Goal: Task Accomplishment & Management: Use online tool/utility

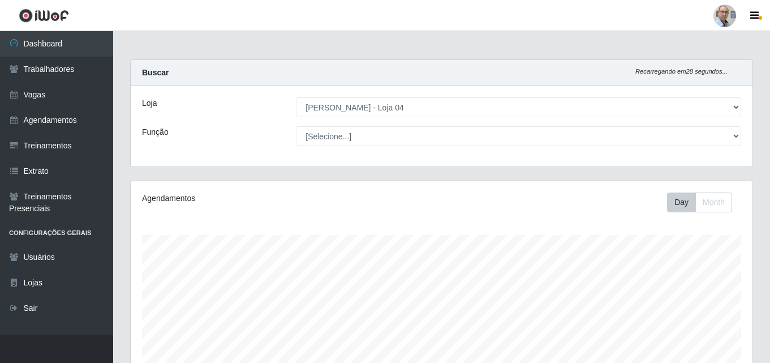
select select "251"
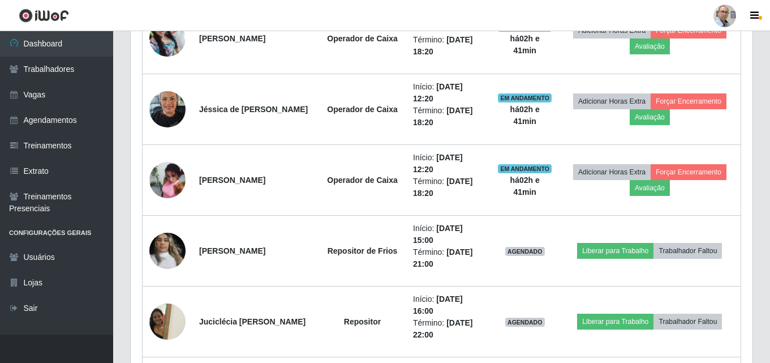
scroll to position [583, 0]
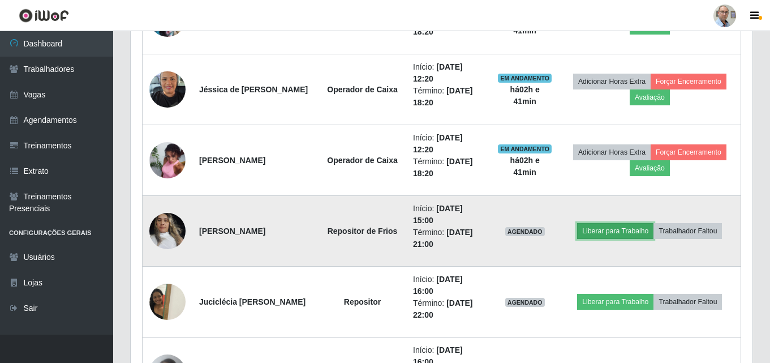
click at [615, 226] on button "Liberar para Trabalho" at bounding box center [615, 231] width 76 height 16
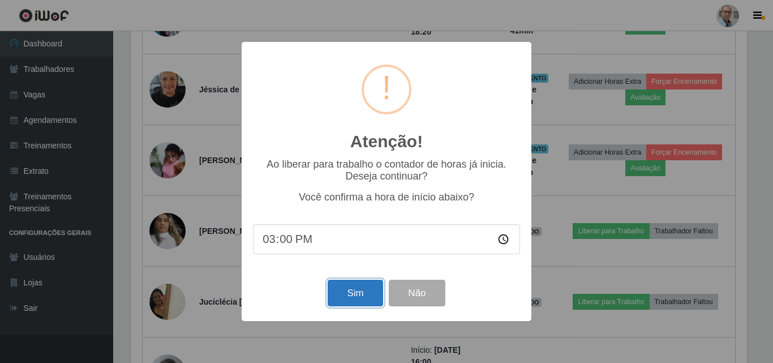
click at [369, 296] on button "Sim" at bounding box center [354, 292] width 55 height 27
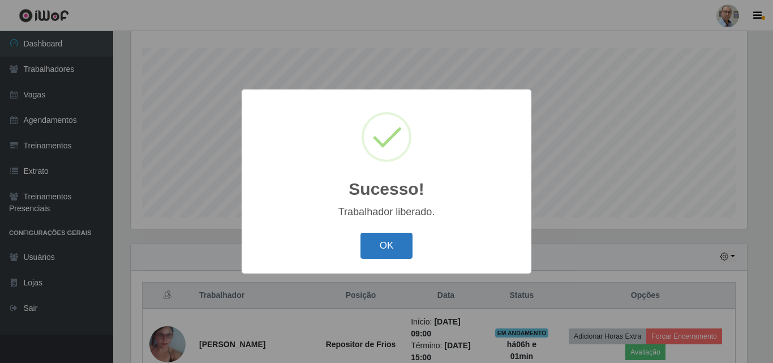
drag, startPoint x: 391, startPoint y: 226, endPoint x: 383, endPoint y: 244, distance: 20.0
click at [390, 227] on div "Sucesso! × Trabalhador liberado. OK Cancel" at bounding box center [387, 180] width 290 height 183
click at [382, 248] on button "OK" at bounding box center [386, 245] width 53 height 27
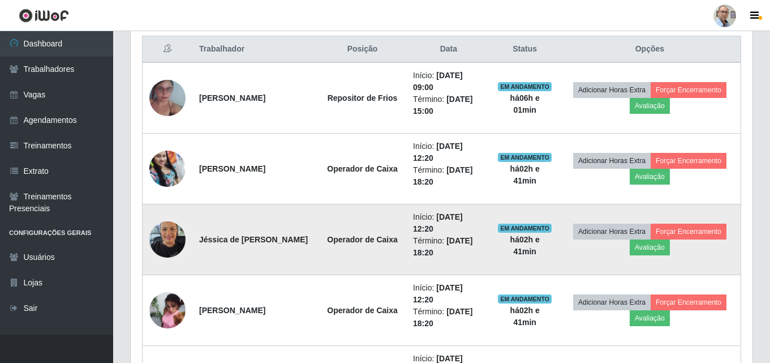
scroll to position [413, 0]
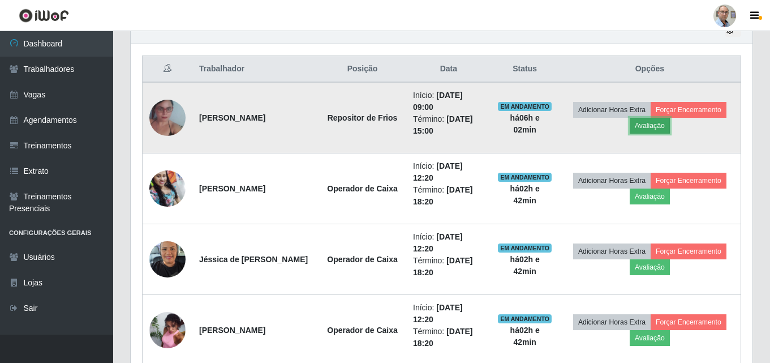
click at [656, 127] on button "Avaliação" at bounding box center [650, 126] width 40 height 16
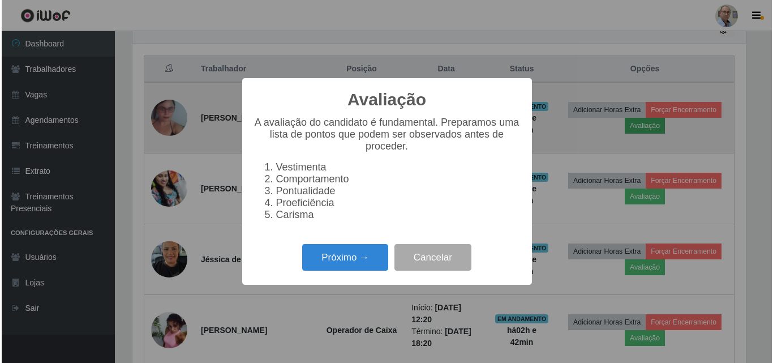
scroll to position [235, 616]
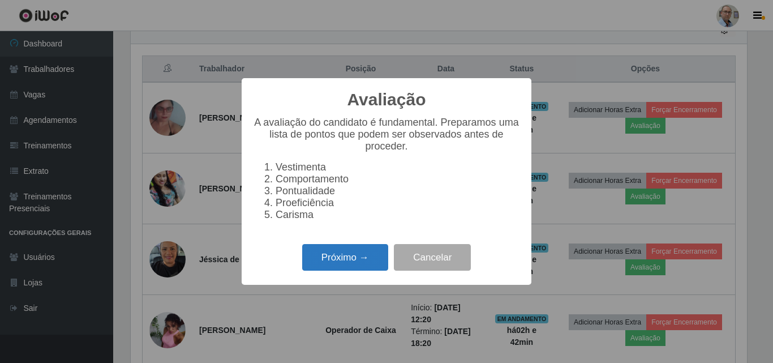
click at [328, 253] on button "Próximo →" at bounding box center [345, 257] width 86 height 27
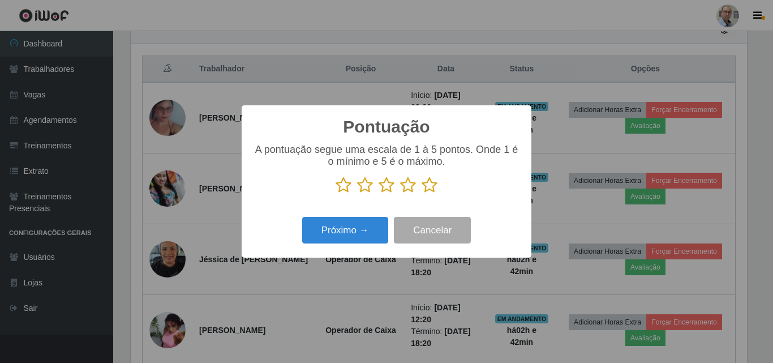
scroll to position [565365, 564984]
click at [350, 233] on button "Próximo →" at bounding box center [345, 230] width 86 height 27
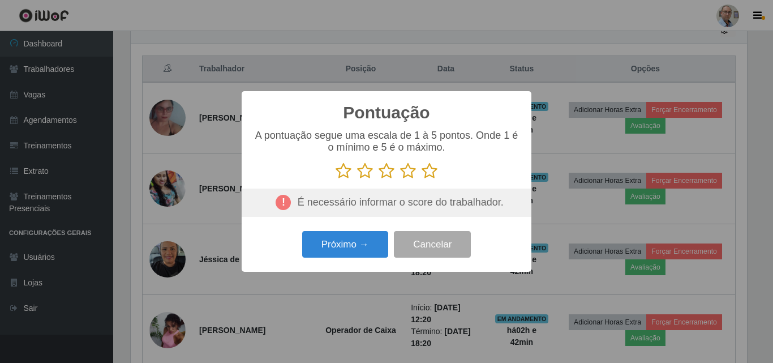
click at [432, 173] on icon at bounding box center [429, 170] width 16 height 17
click at [421, 179] on input "radio" at bounding box center [421, 179] width 0 height 0
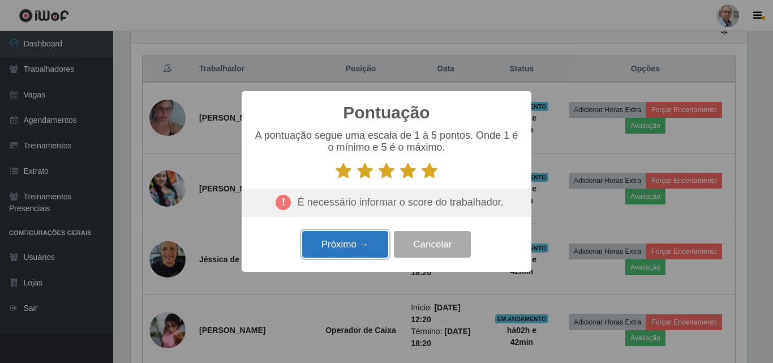
click at [345, 252] on button "Próximo →" at bounding box center [345, 244] width 86 height 27
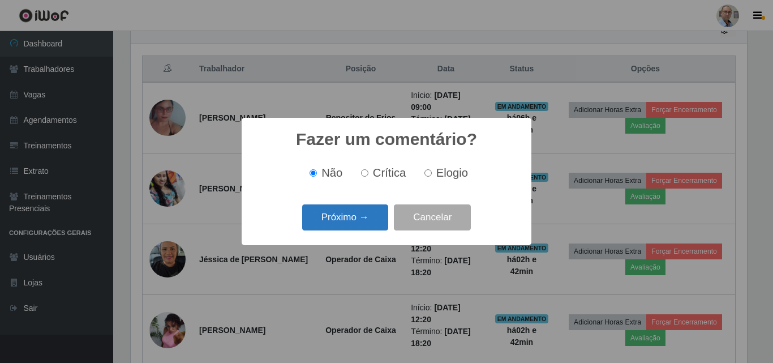
click at [340, 218] on button "Próximo →" at bounding box center [345, 217] width 86 height 27
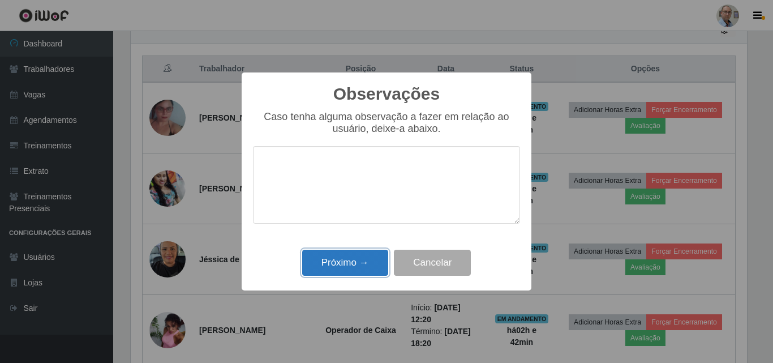
click at [340, 273] on button "Próximo →" at bounding box center [345, 262] width 86 height 27
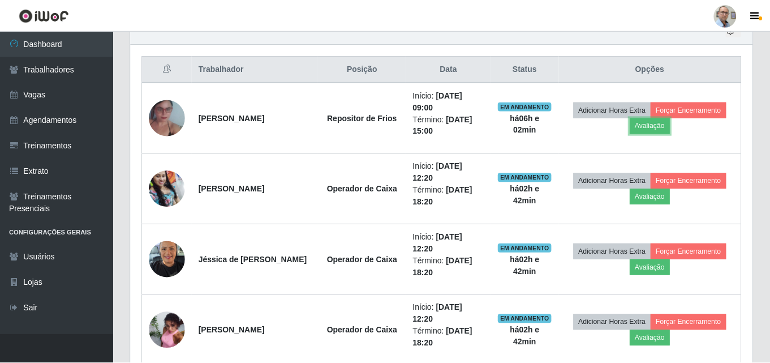
scroll to position [235, 622]
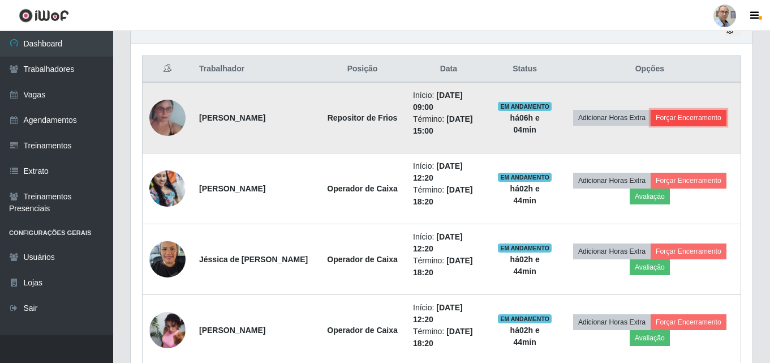
click at [678, 116] on button "Forçar Encerramento" at bounding box center [688, 118] width 76 height 16
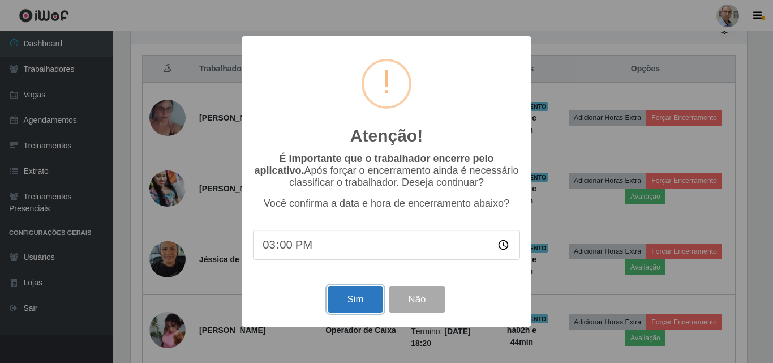
click at [350, 298] on button "Sim" at bounding box center [354, 299] width 55 height 27
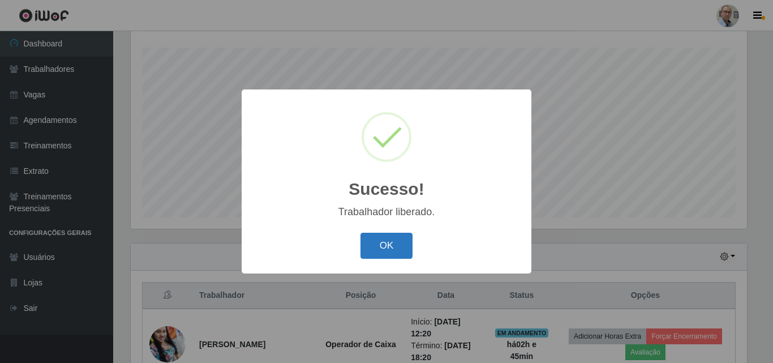
click at [381, 244] on button "OK" at bounding box center [386, 245] width 53 height 27
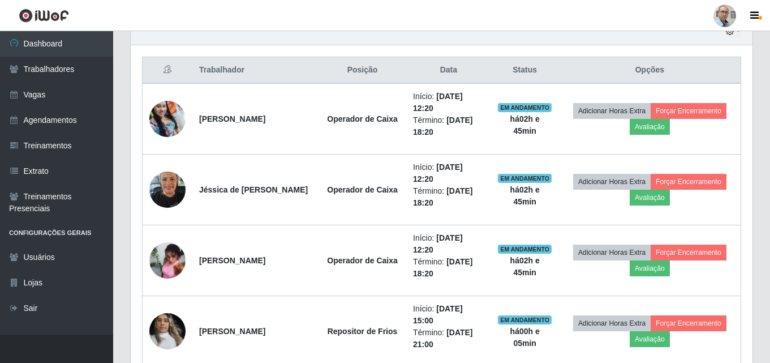
scroll to position [413, 0]
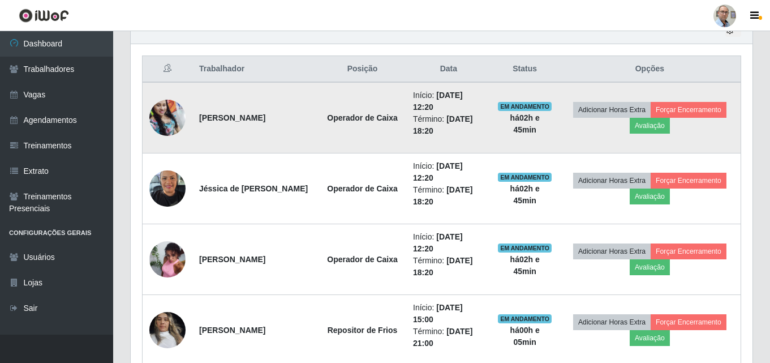
click at [166, 116] on img at bounding box center [167, 117] width 36 height 49
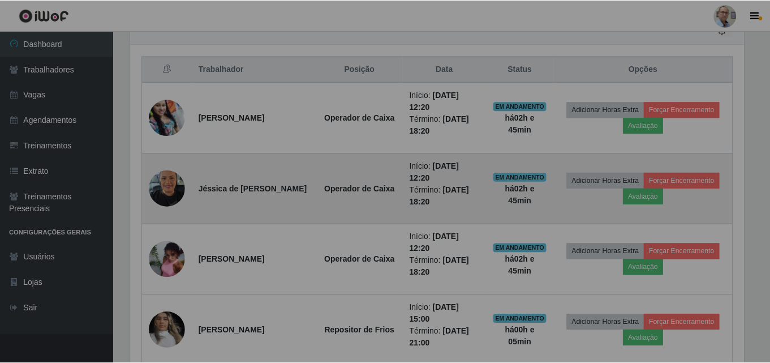
scroll to position [235, 622]
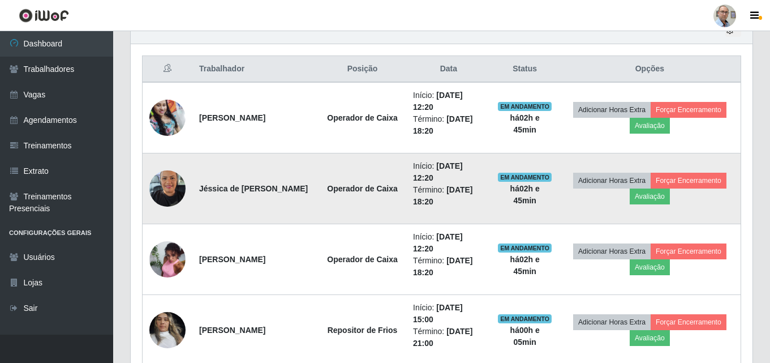
click at [173, 183] on img at bounding box center [167, 188] width 36 height 48
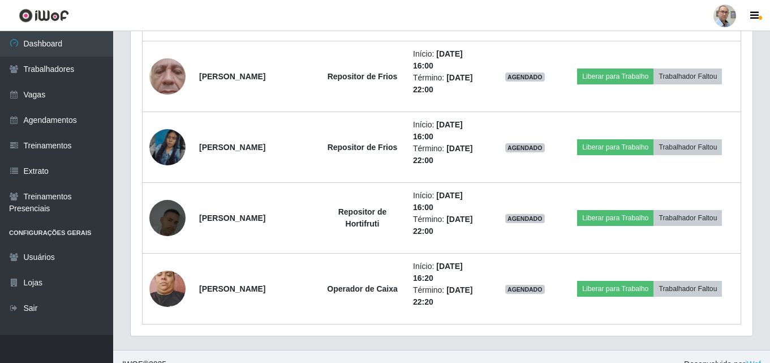
scroll to position [1036, 0]
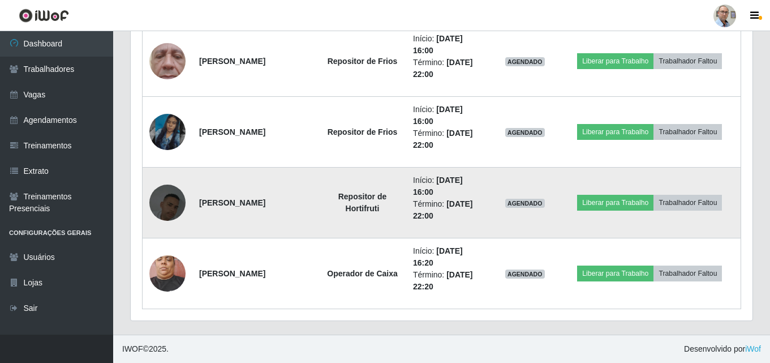
click at [171, 201] on img at bounding box center [167, 202] width 36 height 64
click at [639, 197] on button "Liberar para Trabalho" at bounding box center [615, 203] width 76 height 16
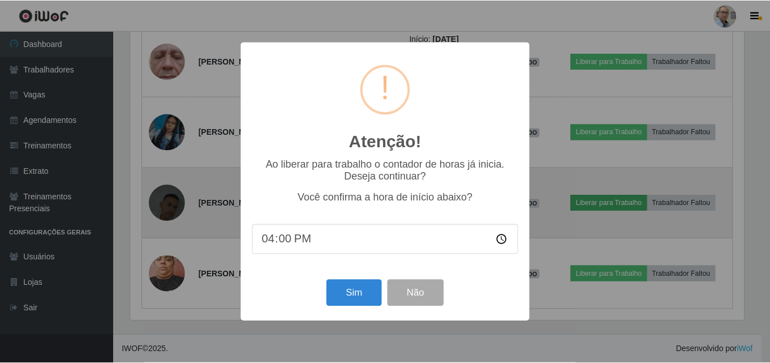
scroll to position [235, 616]
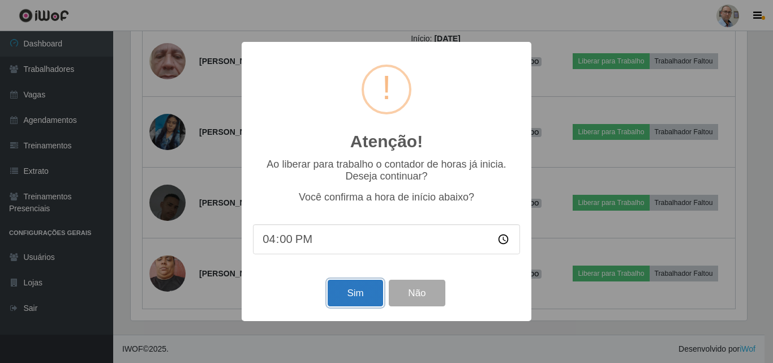
click at [367, 295] on button "Sim" at bounding box center [354, 292] width 55 height 27
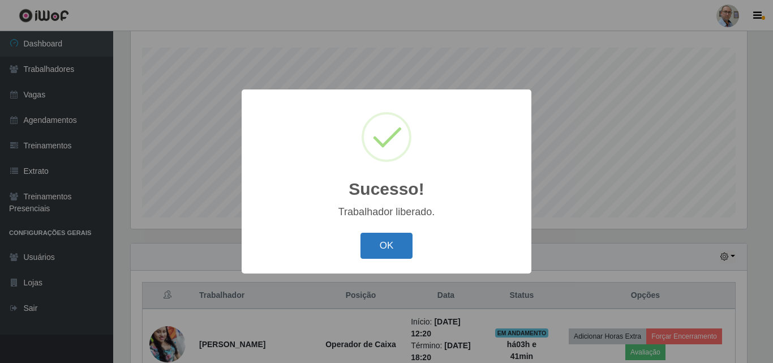
click at [394, 248] on button "OK" at bounding box center [386, 245] width 53 height 27
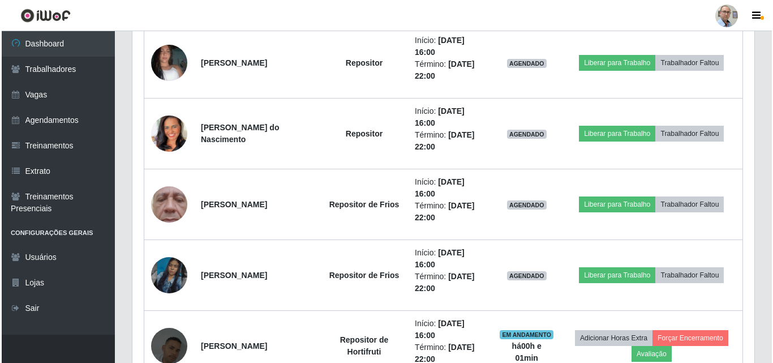
scroll to position [922, 0]
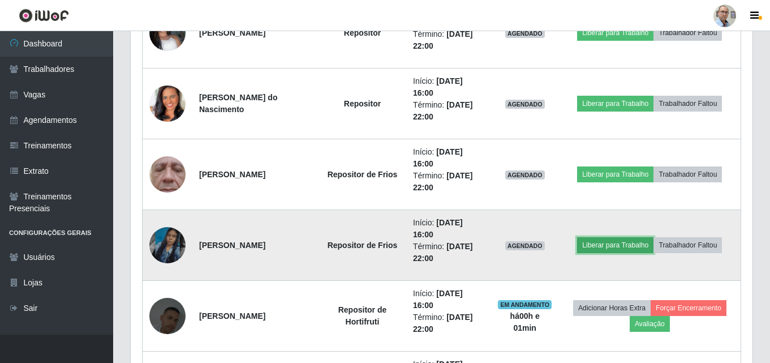
click at [603, 242] on button "Liberar para Trabalho" at bounding box center [615, 245] width 76 height 16
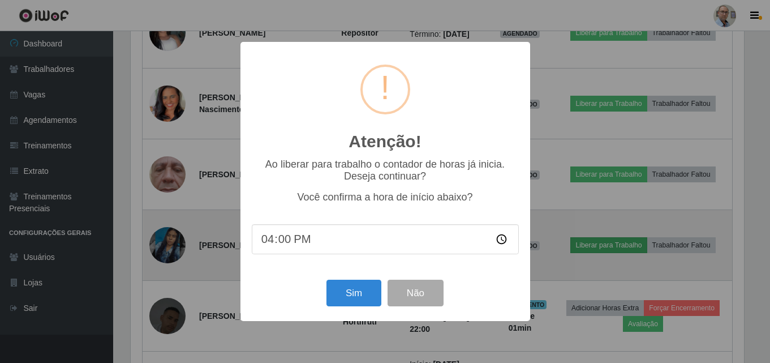
scroll to position [235, 616]
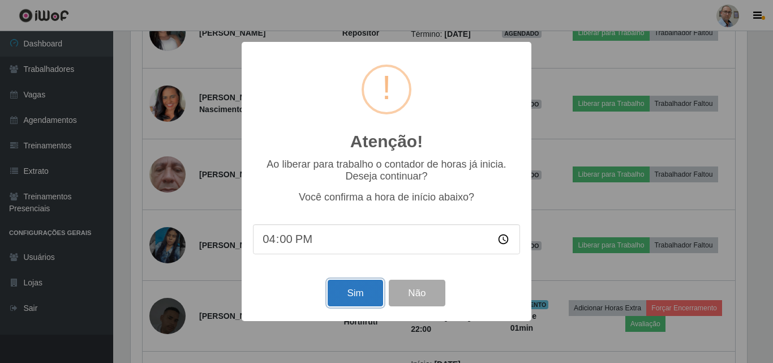
click at [353, 296] on button "Sim" at bounding box center [354, 292] width 55 height 27
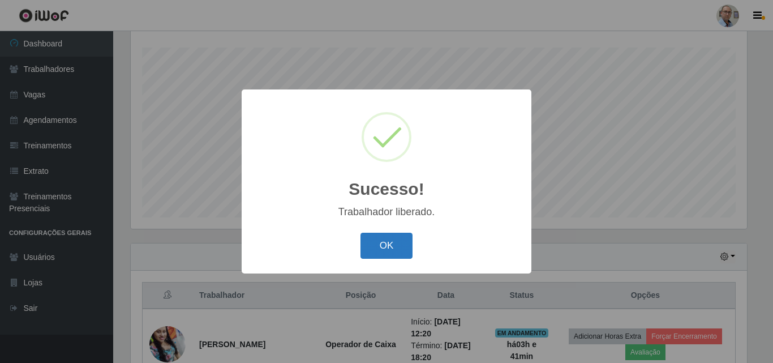
click at [378, 240] on button "OK" at bounding box center [386, 245] width 53 height 27
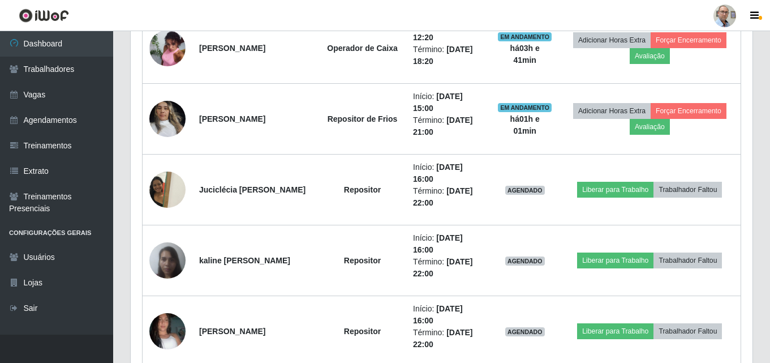
scroll to position [640, 0]
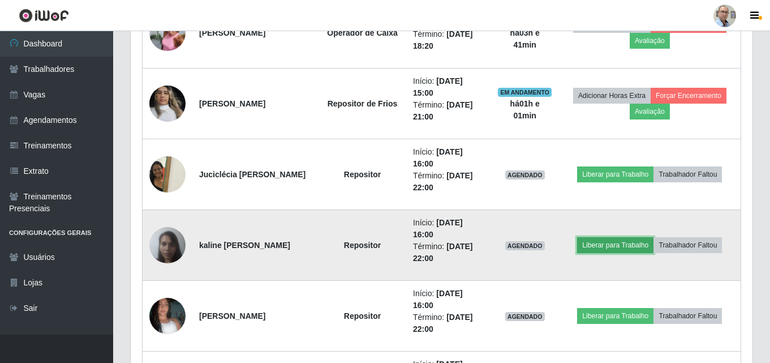
click at [603, 244] on button "Liberar para Trabalho" at bounding box center [615, 245] width 76 height 16
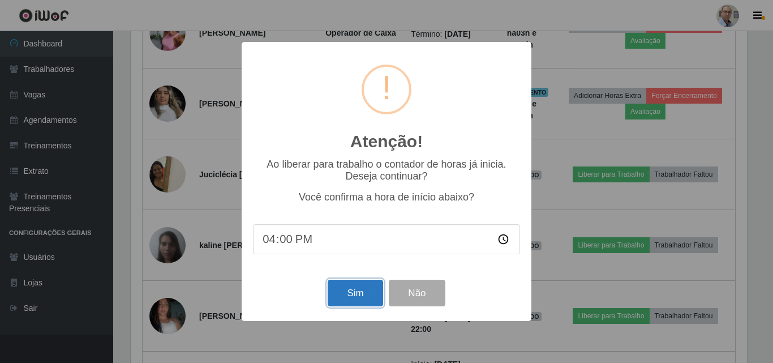
click at [360, 293] on button "Sim" at bounding box center [354, 292] width 55 height 27
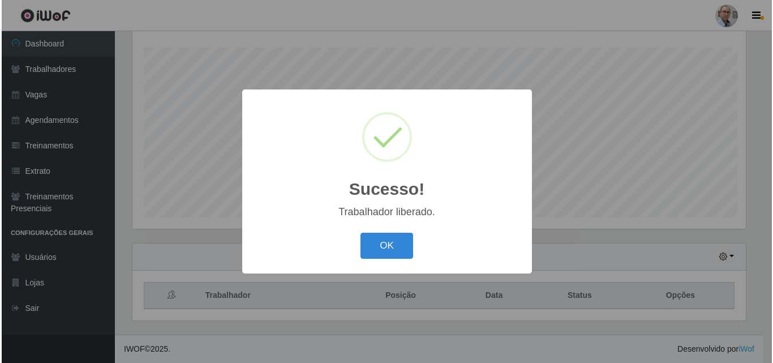
scroll to position [0, 0]
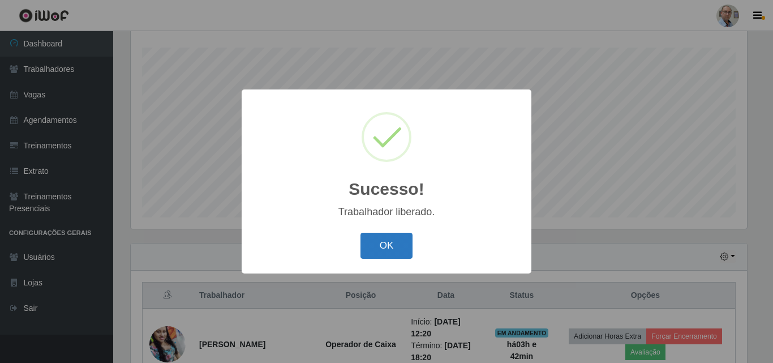
click at [386, 236] on button "OK" at bounding box center [386, 245] width 53 height 27
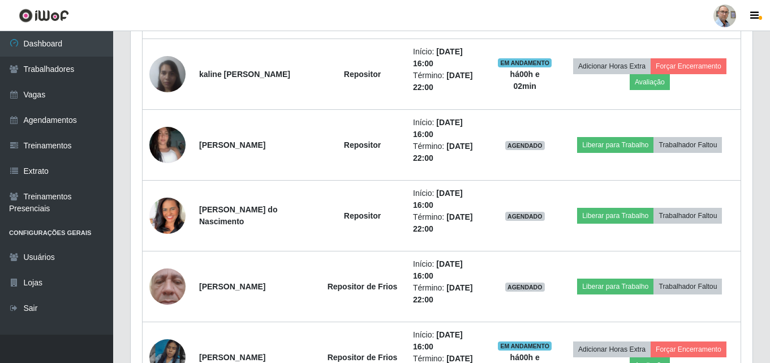
scroll to position [809, 0]
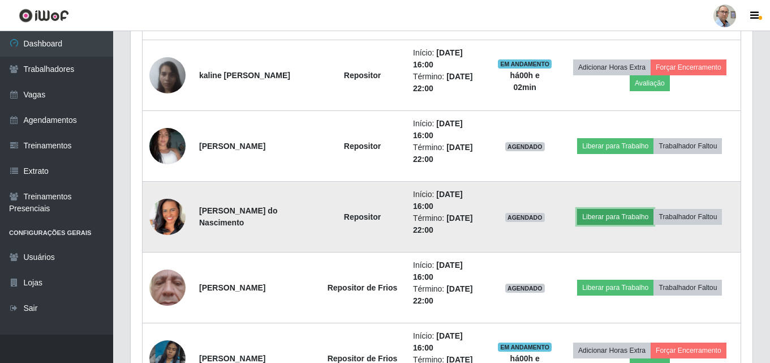
click at [621, 217] on button "Liberar para Trabalho" at bounding box center [615, 217] width 76 height 16
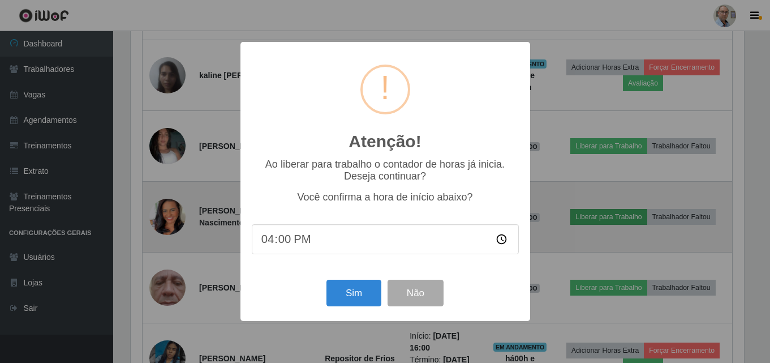
scroll to position [235, 616]
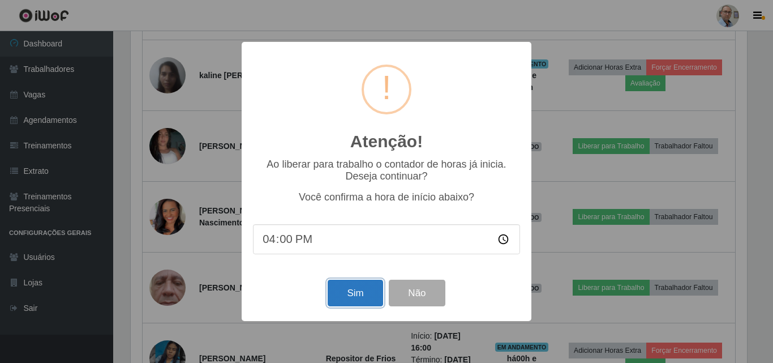
click at [351, 298] on button "Sim" at bounding box center [354, 292] width 55 height 27
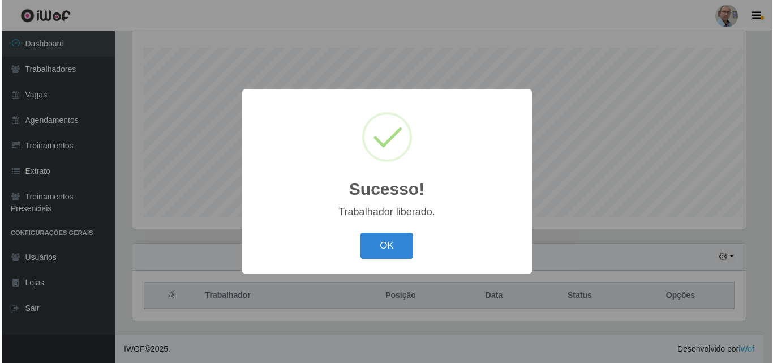
scroll to position [187, 0]
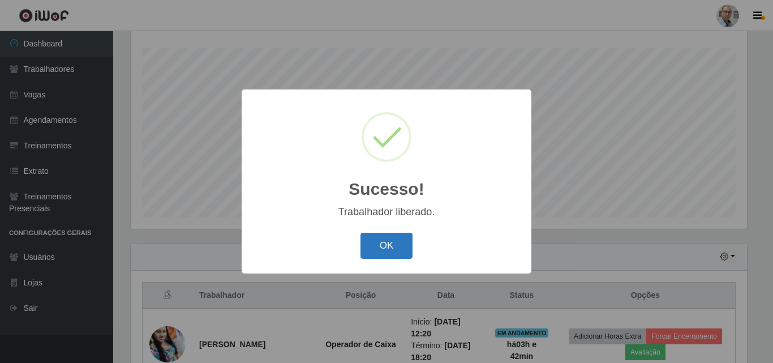
click at [385, 249] on button "OK" at bounding box center [386, 245] width 53 height 27
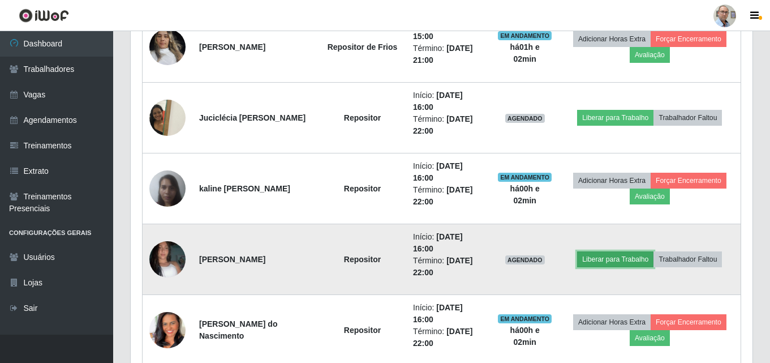
click at [624, 258] on button "Liberar para Trabalho" at bounding box center [615, 259] width 76 height 16
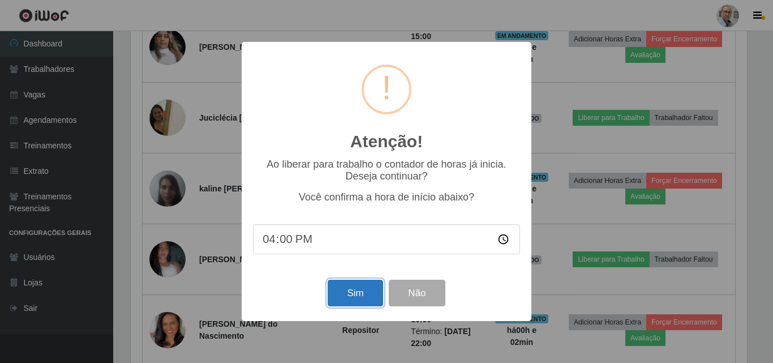
click at [359, 297] on button "Sim" at bounding box center [354, 292] width 55 height 27
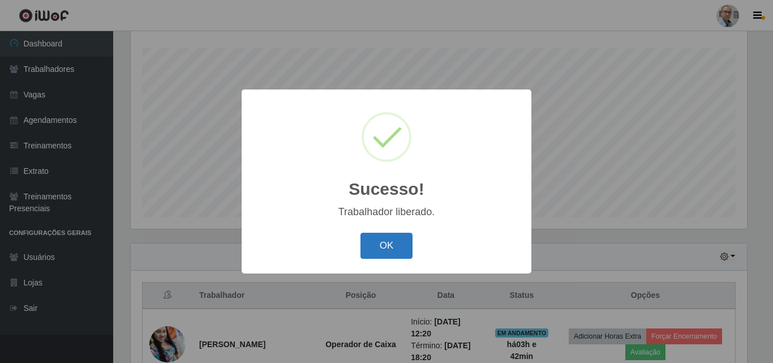
click at [399, 239] on button "OK" at bounding box center [386, 245] width 53 height 27
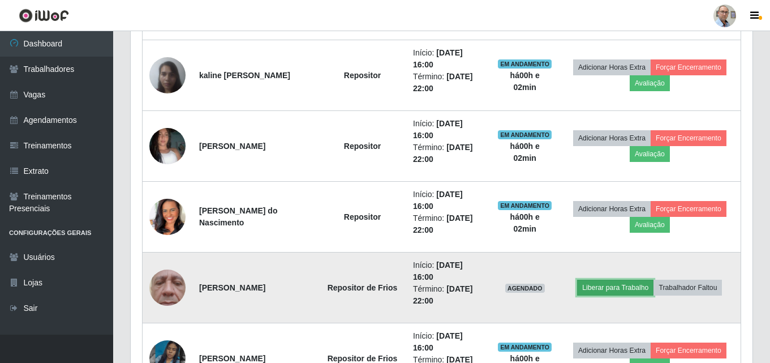
click at [629, 284] on button "Liberar para Trabalho" at bounding box center [615, 287] width 76 height 16
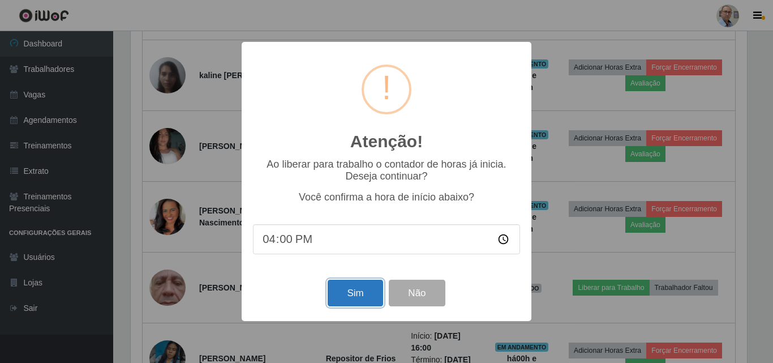
click at [362, 300] on button "Sim" at bounding box center [354, 292] width 55 height 27
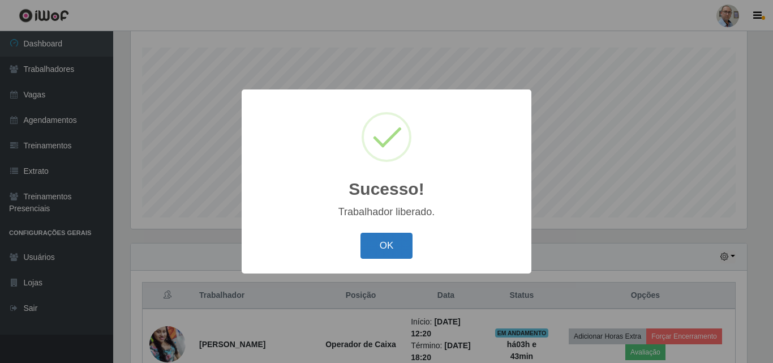
click at [395, 247] on button "OK" at bounding box center [386, 245] width 53 height 27
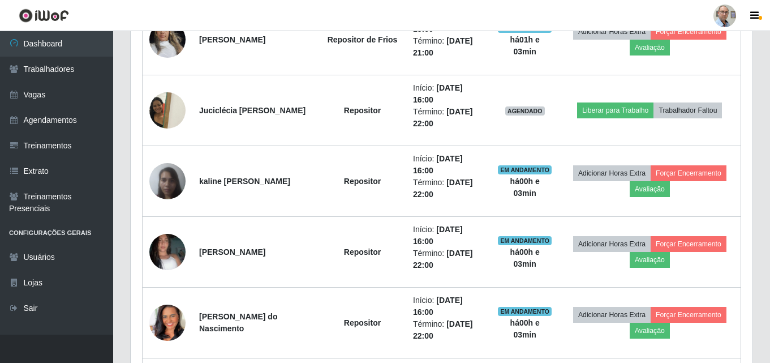
scroll to position [696, 0]
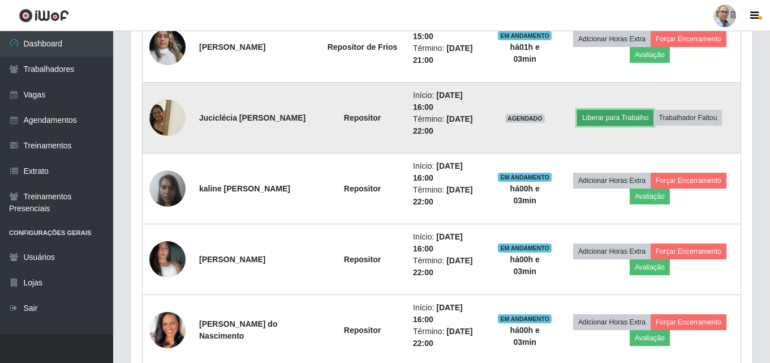
click at [631, 119] on button "Liberar para Trabalho" at bounding box center [615, 118] width 76 height 16
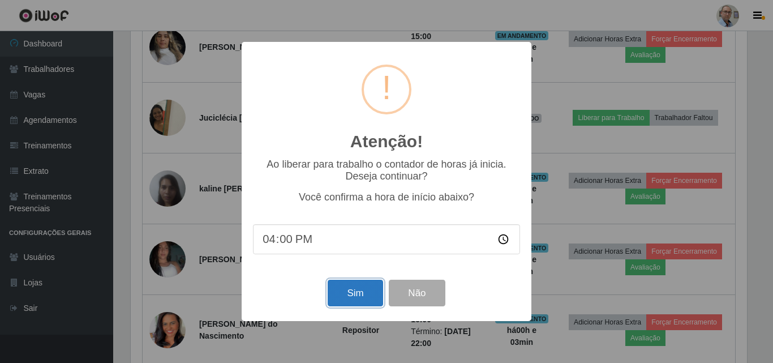
click at [346, 290] on button "Sim" at bounding box center [354, 292] width 55 height 27
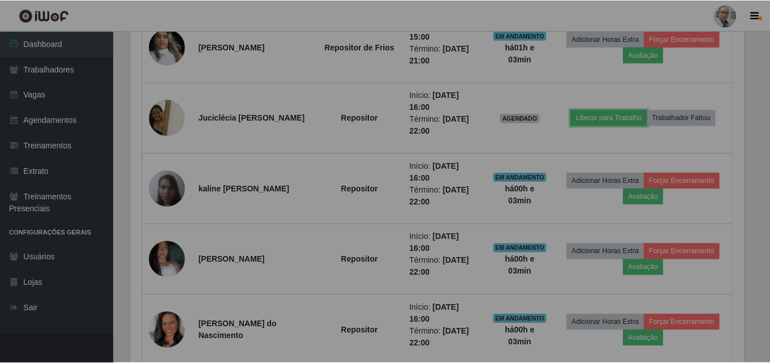
scroll to position [565365, 564978]
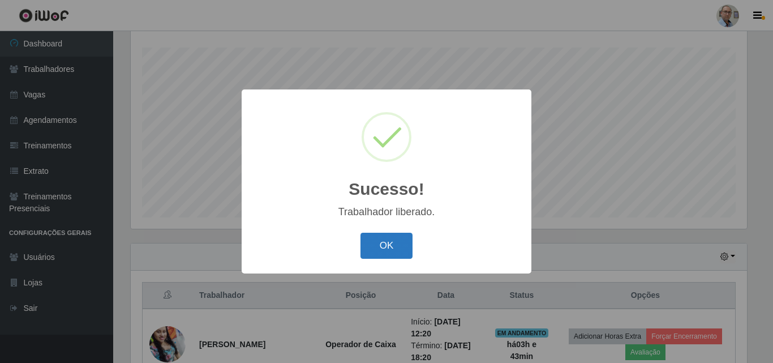
click at [395, 247] on button "OK" at bounding box center [386, 245] width 53 height 27
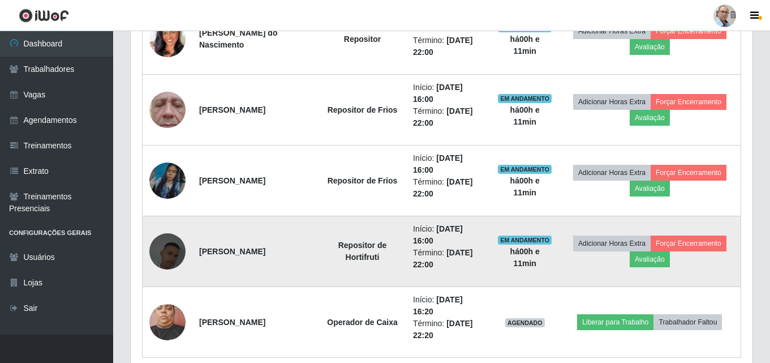
scroll to position [922, 0]
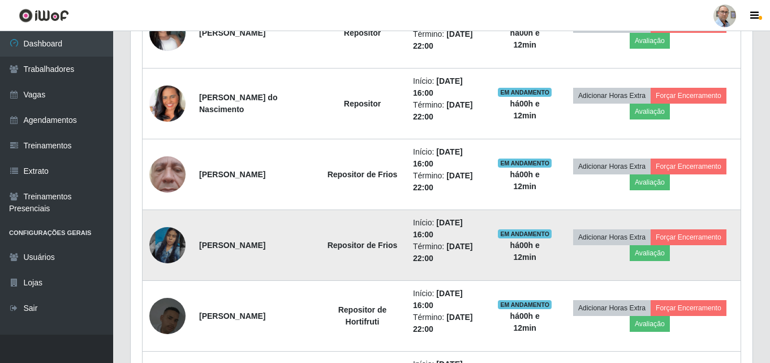
click at [171, 237] on img at bounding box center [167, 245] width 36 height 64
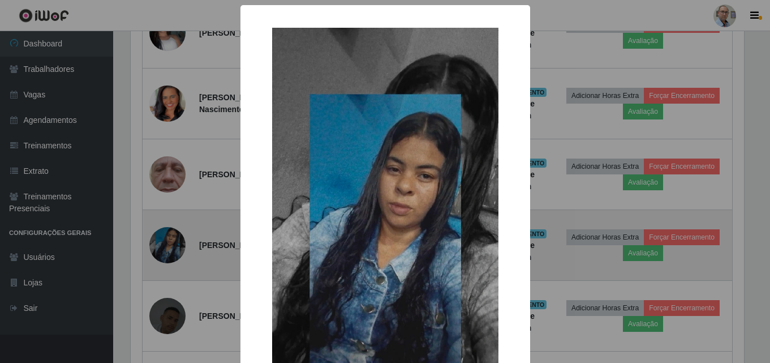
scroll to position [235, 616]
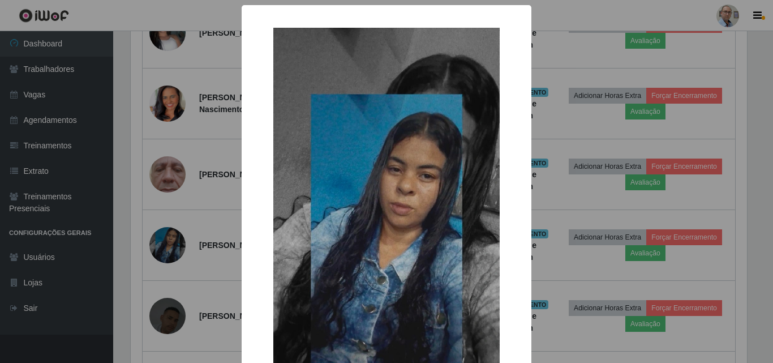
click at [208, 184] on div "× OK Cancel" at bounding box center [386, 181] width 773 height 363
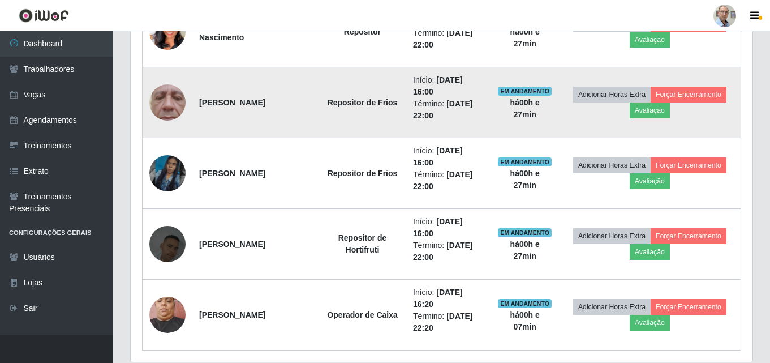
scroll to position [1036, 0]
